Goal: Transaction & Acquisition: Purchase product/service

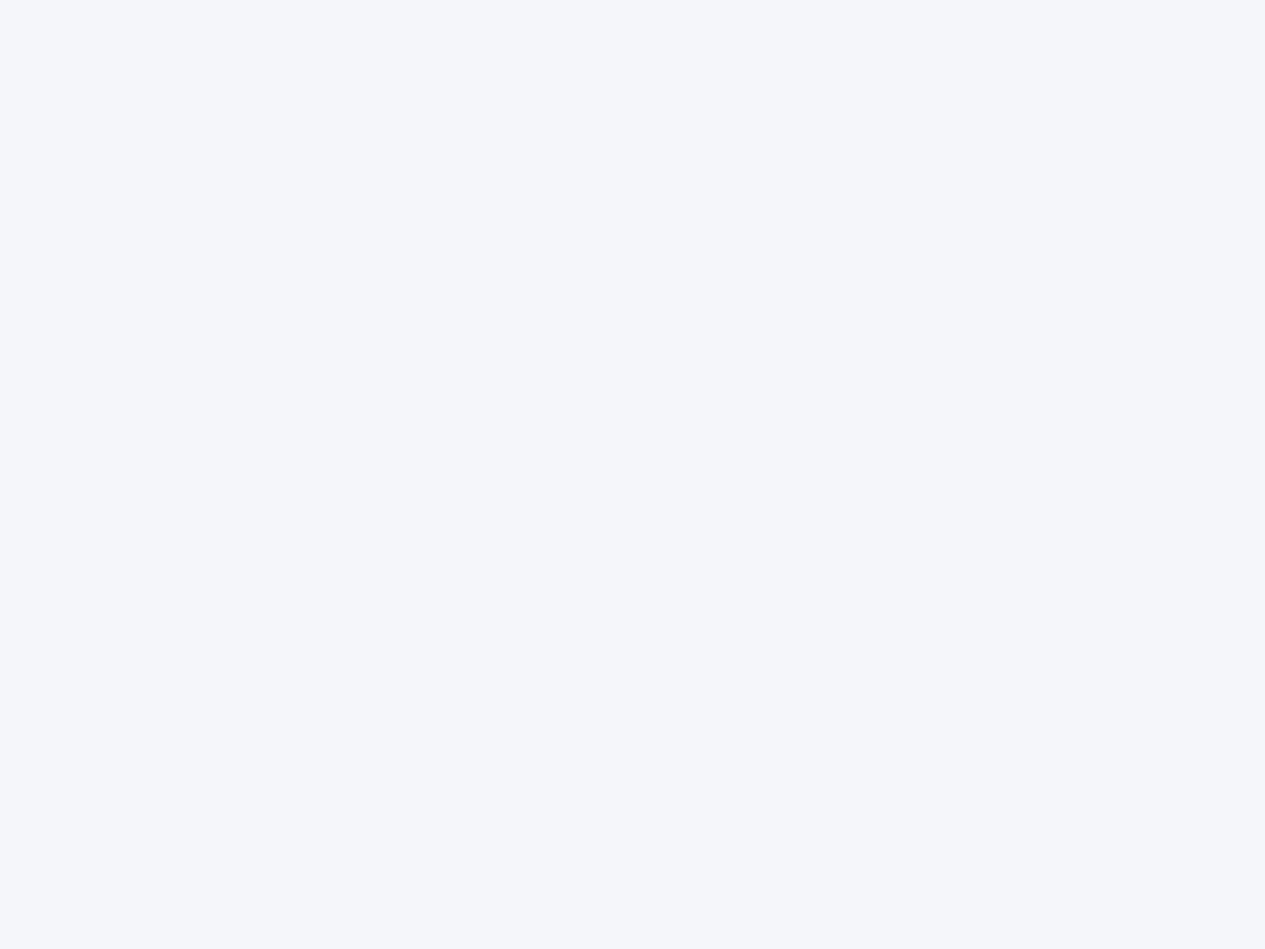
click at [632, 474] on div at bounding box center [632, 474] width 1265 height 949
